Goal: Task Accomplishment & Management: Manage account settings

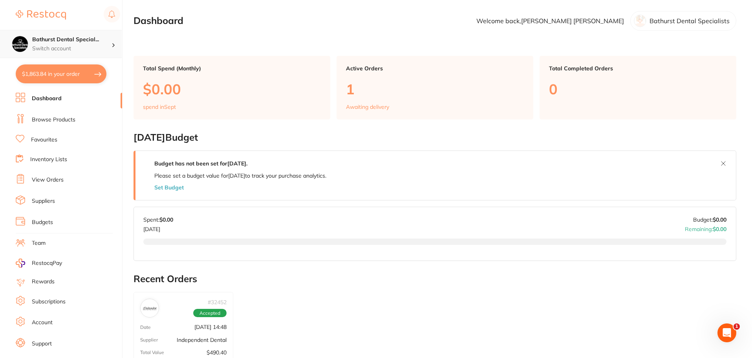
click at [109, 46] on p "Switch account" at bounding box center [71, 49] width 79 height 8
click at [97, 64] on h4 "Bathurst Dental Specialists" at bounding box center [69, 68] width 71 height 15
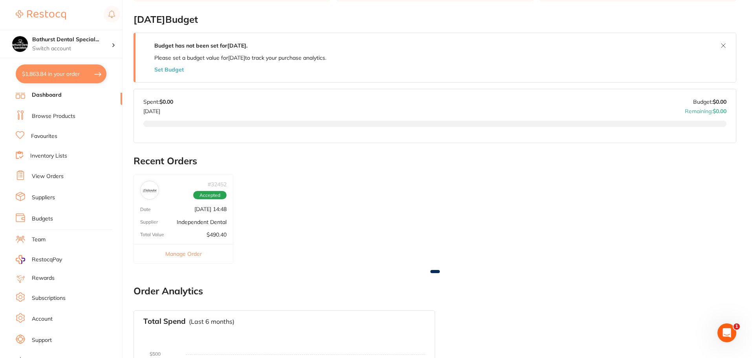
scroll to position [13, 0]
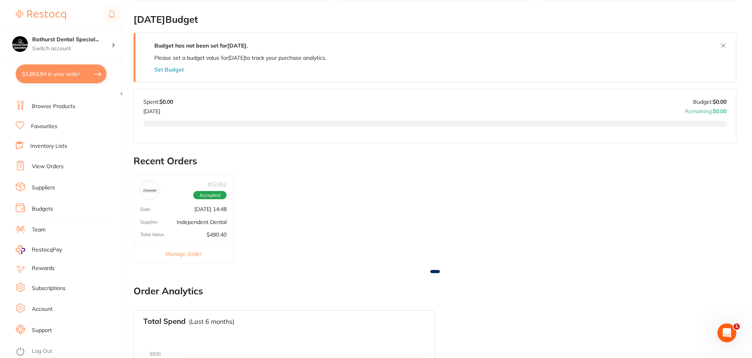
click at [53, 310] on li "Account" at bounding box center [69, 309] width 106 height 12
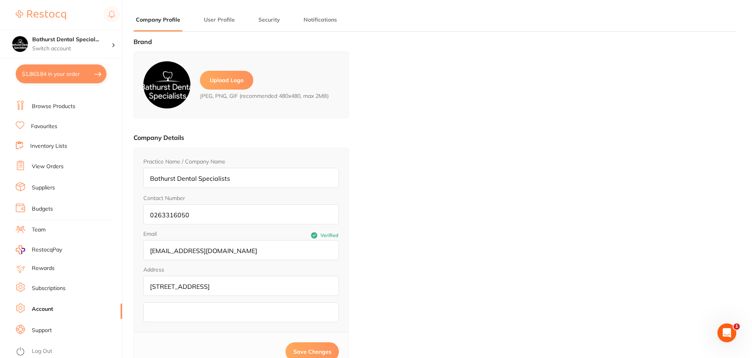
type input "[PERSON_NAME]"
type input "[EMAIL_ADDRESS][DOMAIN_NAME]"
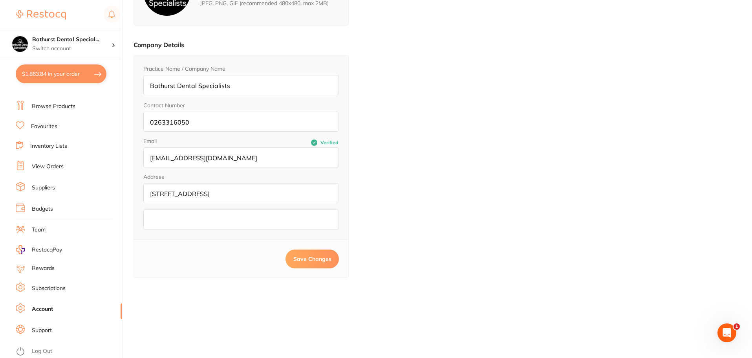
scroll to position [106, 0]
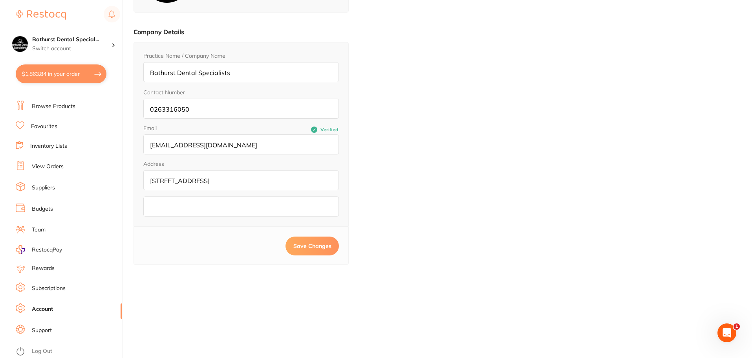
click at [45, 288] on link "Subscriptions" at bounding box center [49, 288] width 34 height 8
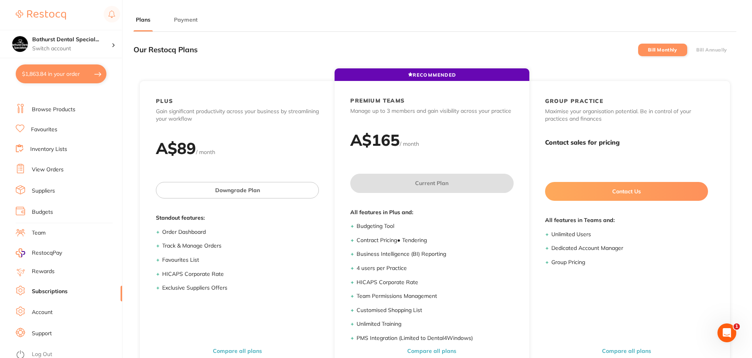
scroll to position [13, 0]
click at [41, 315] on li "Account" at bounding box center [69, 309] width 106 height 12
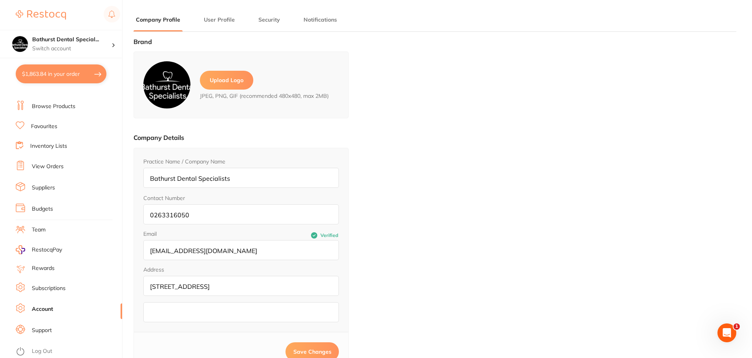
type input "[PERSON_NAME]"
type input "[EMAIL_ADDRESS][DOMAIN_NAME]"
click at [50, 332] on link "Support" at bounding box center [42, 331] width 20 height 8
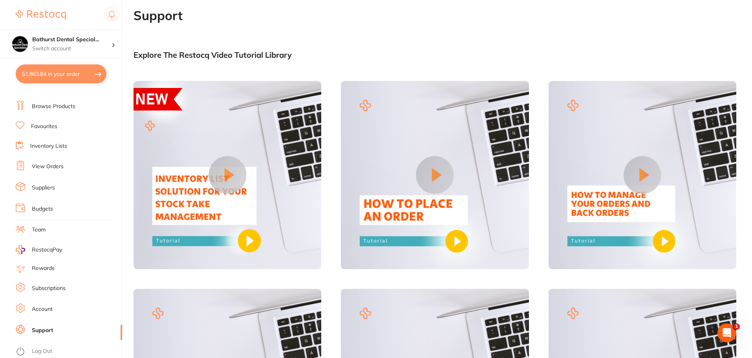
click at [47, 303] on li "Account" at bounding box center [69, 309] width 106 height 12
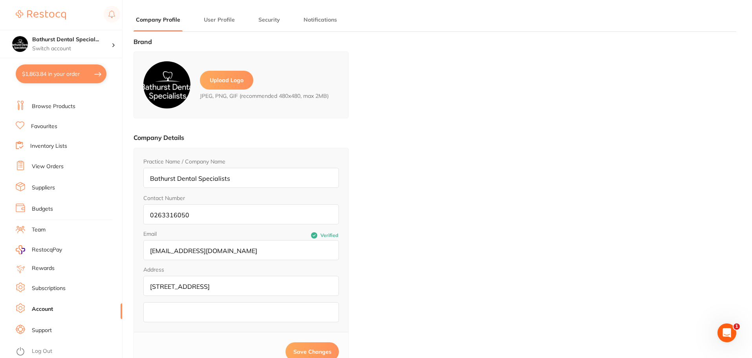
type input "[PERSON_NAME]"
type input "[EMAIL_ADDRESS][DOMAIN_NAME]"
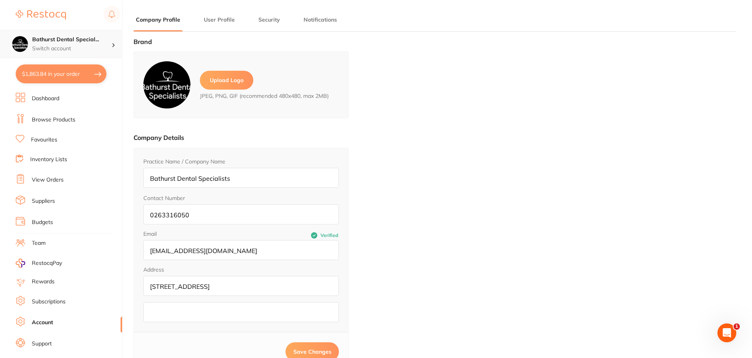
click at [63, 43] on h4 "Bathurst Dental Special..." at bounding box center [71, 40] width 79 height 8
click at [69, 70] on h4 "Bathurst Dental Specialists" at bounding box center [69, 68] width 71 height 15
type input "[PERSON_NAME]"
type input "[EMAIL_ADDRESS][DOMAIN_NAME]"
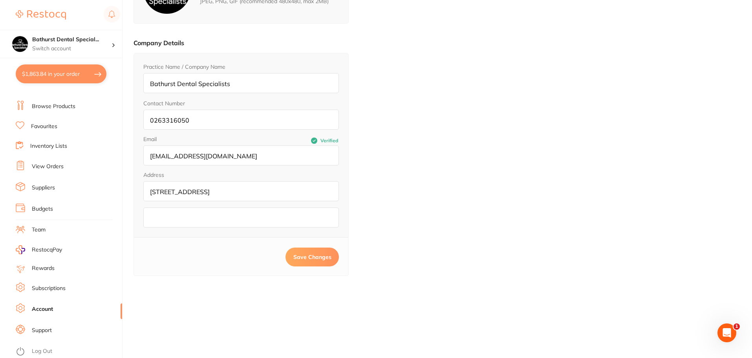
scroll to position [106, 0]
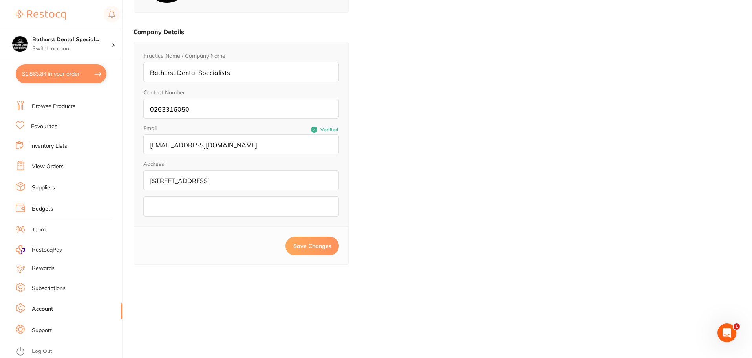
click at [66, 232] on li "Team" at bounding box center [69, 230] width 106 height 12
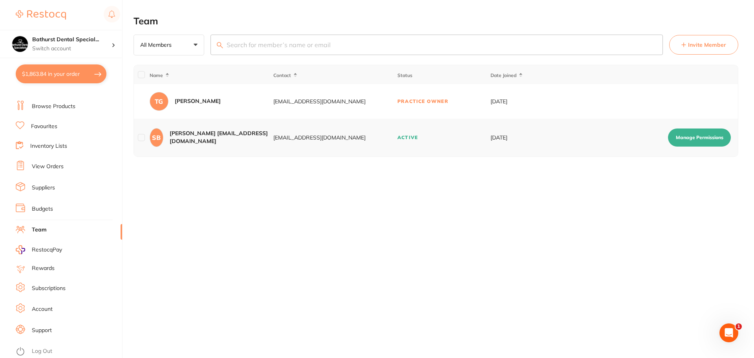
click at [69, 104] on link "Browse Products" at bounding box center [54, 107] width 44 height 8
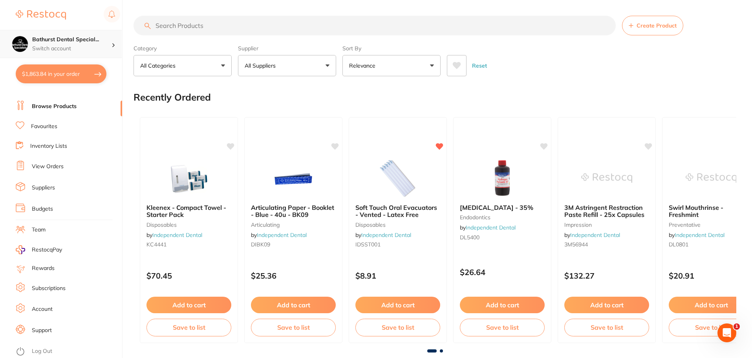
click at [72, 47] on p "Switch account" at bounding box center [71, 49] width 79 height 8
click at [76, 64] on h4 "Bathurst Dental Specialists" at bounding box center [69, 68] width 71 height 15
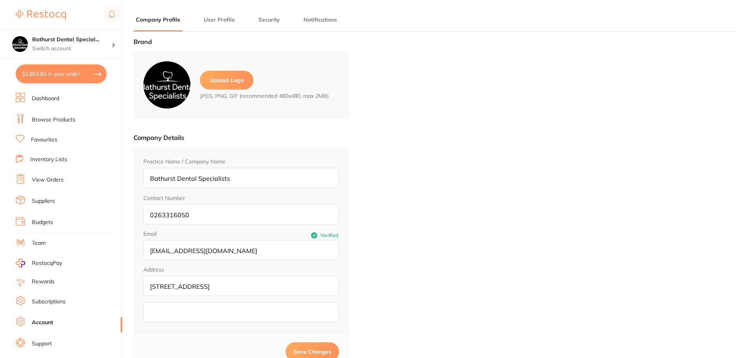
type input "[PERSON_NAME]"
type input "[EMAIL_ADDRESS][DOMAIN_NAME]"
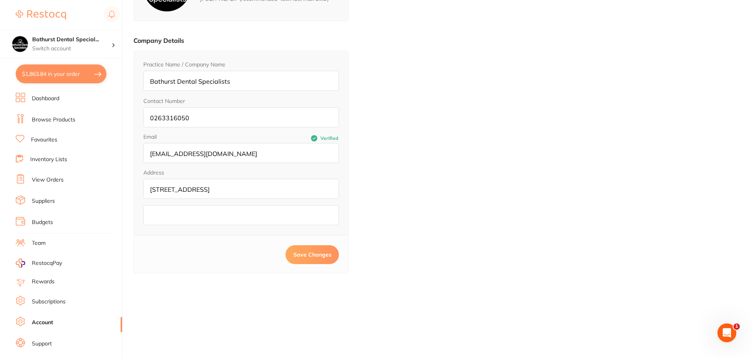
scroll to position [106, 0]
